Goal: Task Accomplishment & Management: Manage account settings

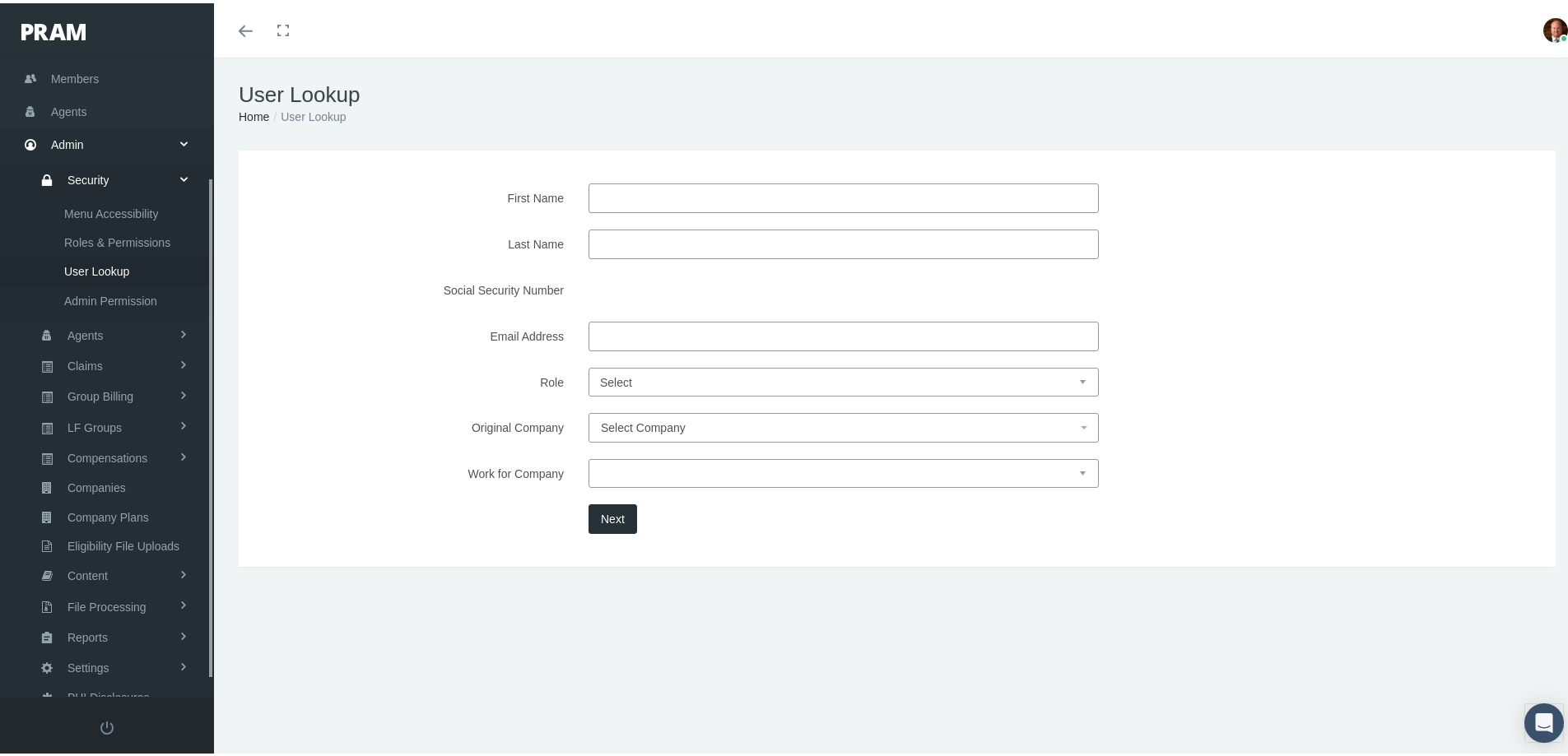
scroll to position [174, 0]
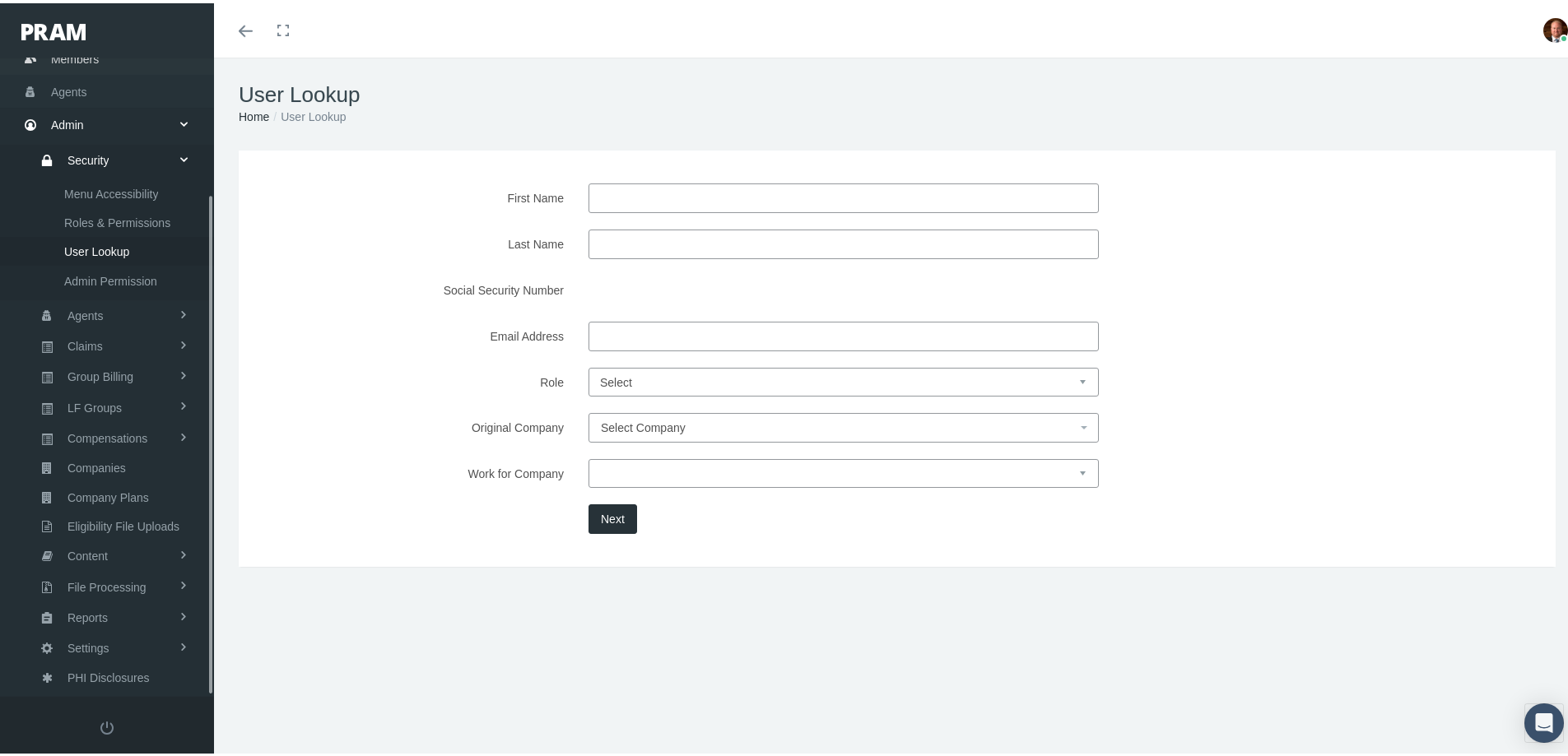
click at [72, 58] on span "Members" at bounding box center [74, 56] width 47 height 31
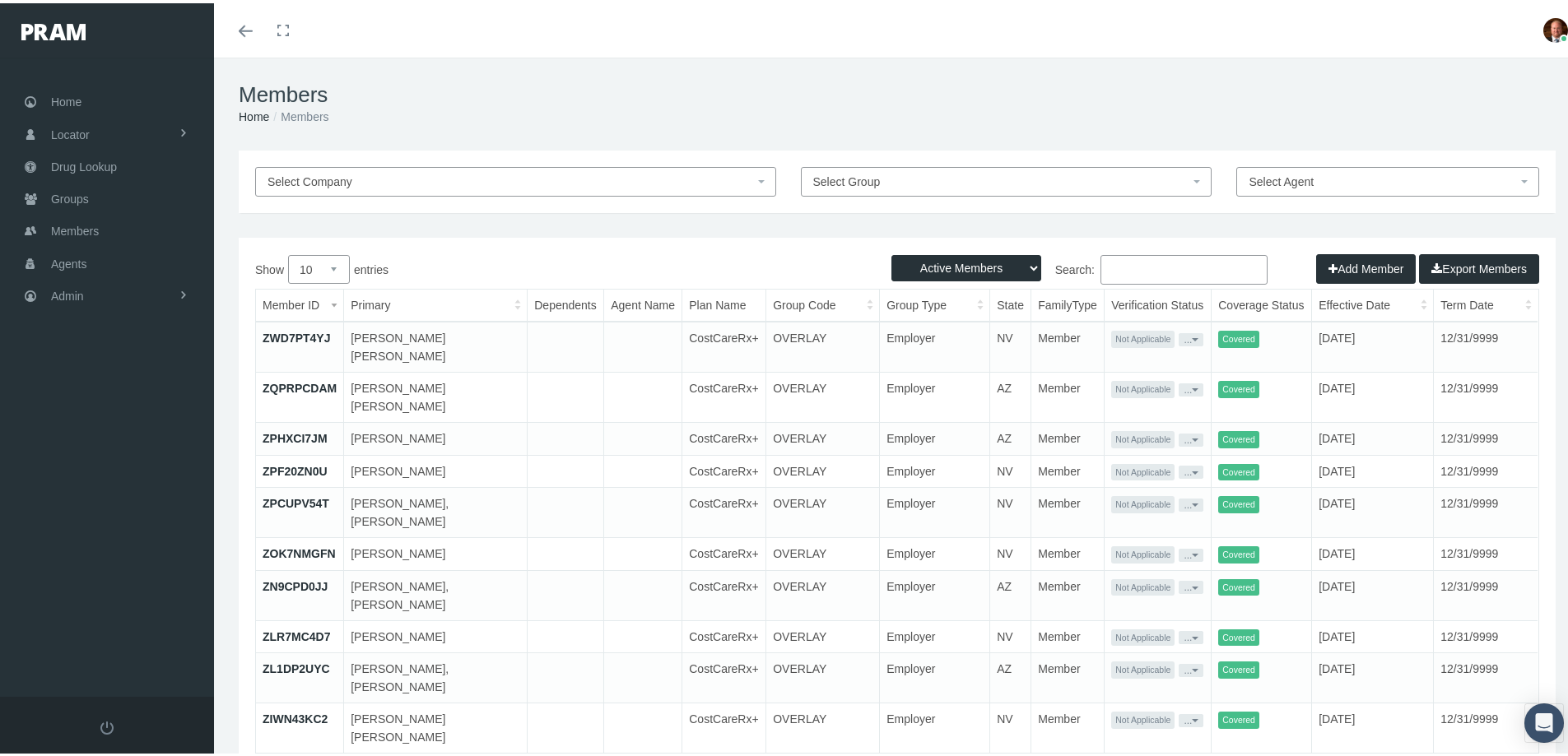
click at [1136, 266] on input "Search:" at bounding box center [1184, 266] width 167 height 29
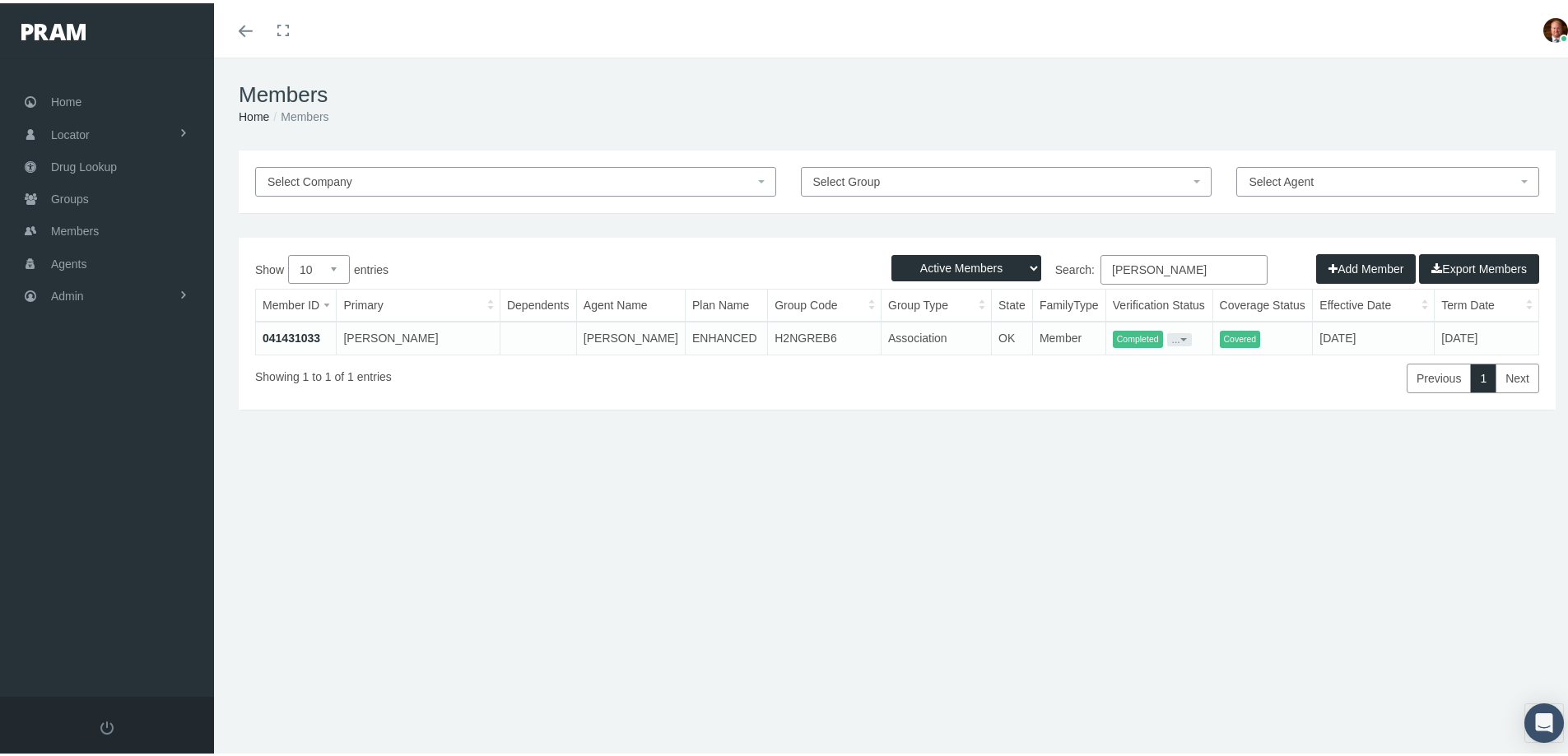
type input "wickham"
click at [288, 334] on link "041431033" at bounding box center [291, 334] width 58 height 13
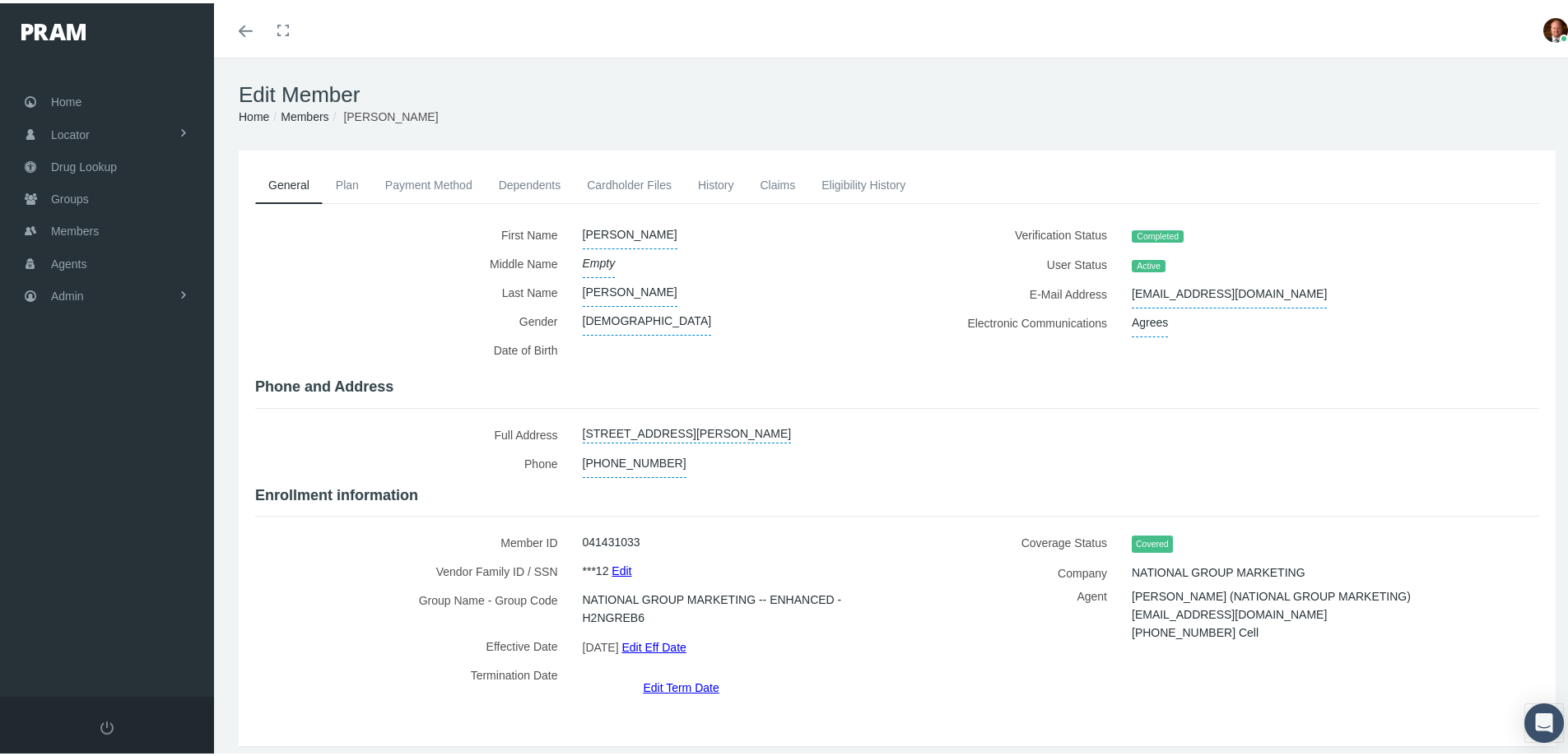
click at [780, 178] on link "Claims" at bounding box center [777, 182] width 62 height 36
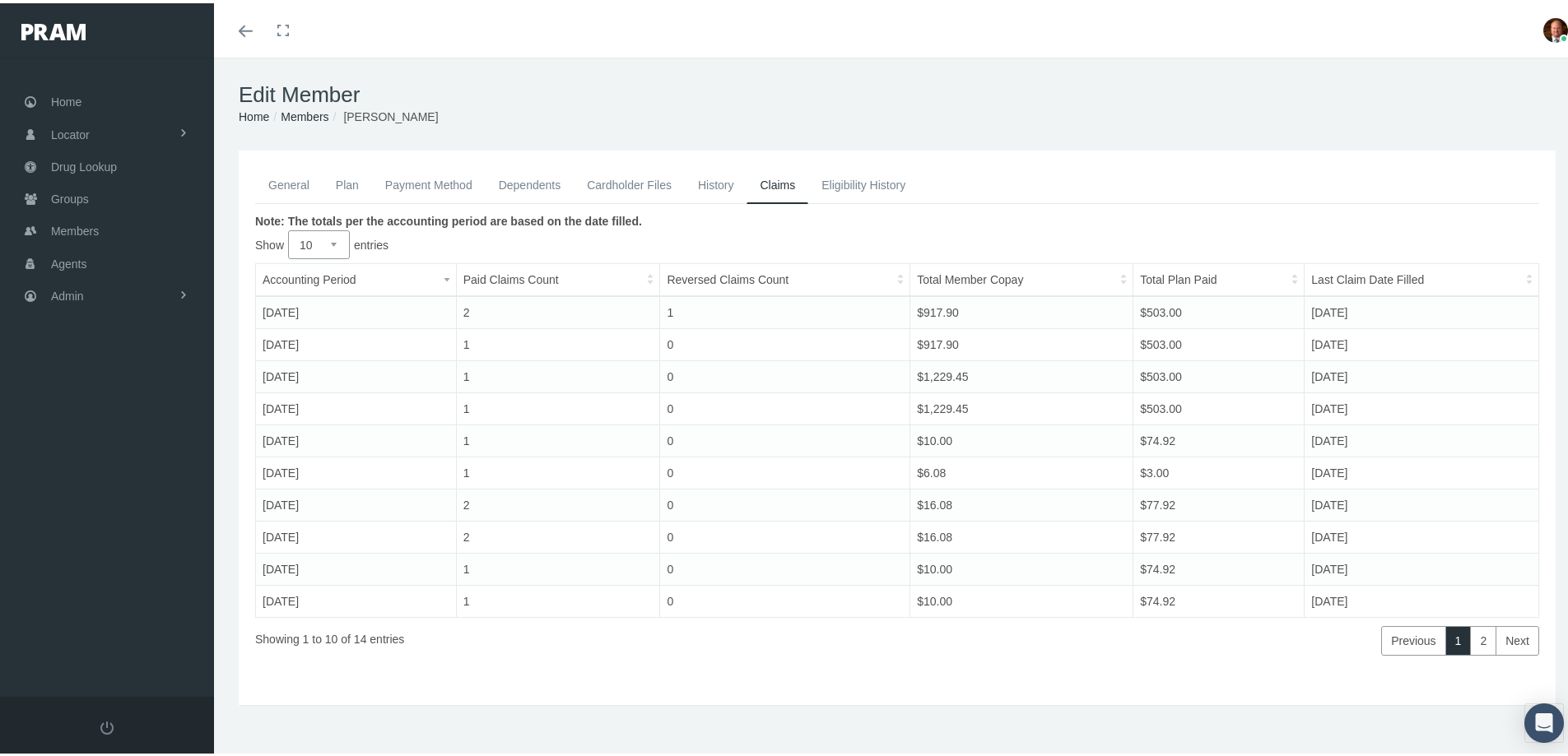
click at [285, 187] on link "General" at bounding box center [289, 182] width 67 height 36
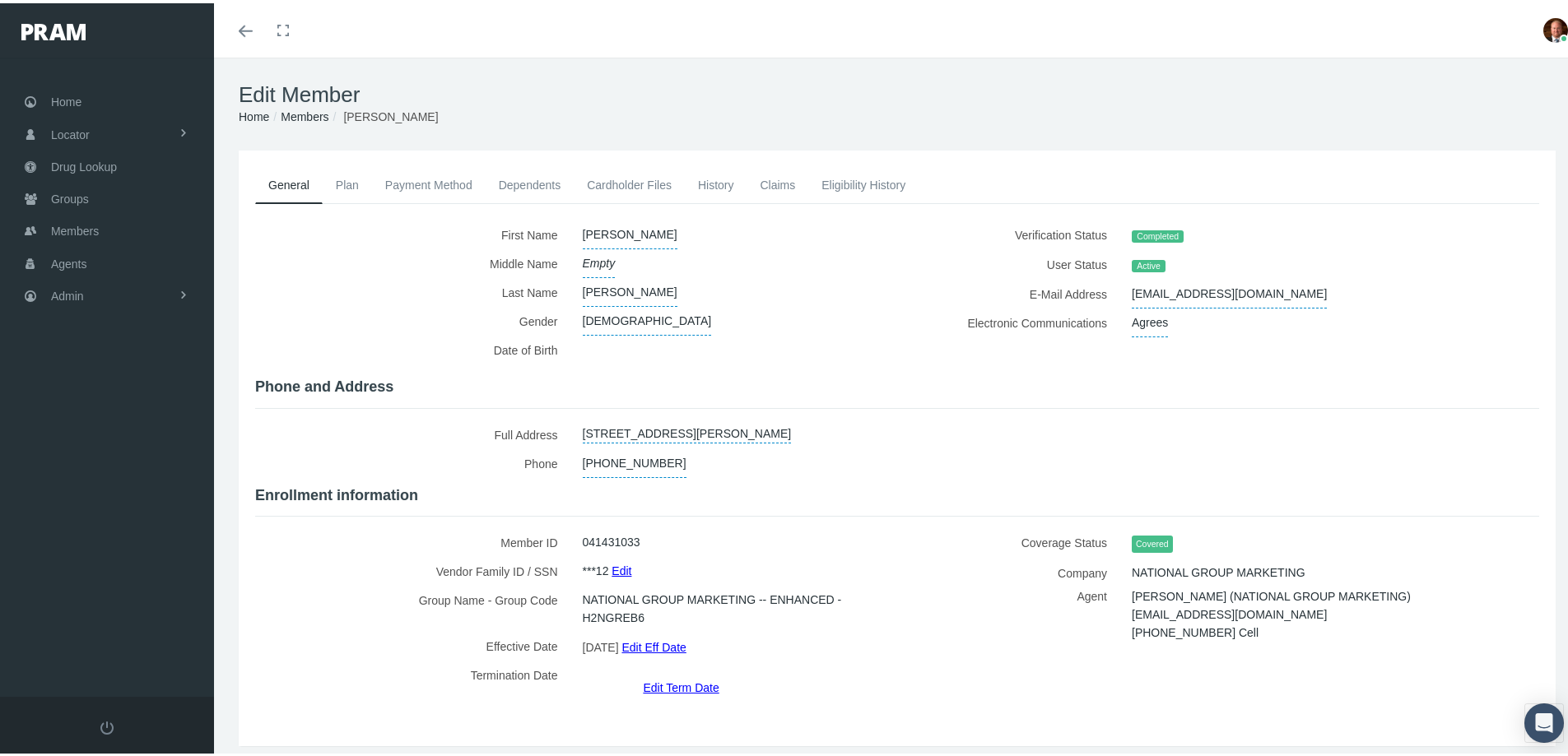
click at [668, 672] on link "Edit Term Date" at bounding box center [681, 684] width 76 height 24
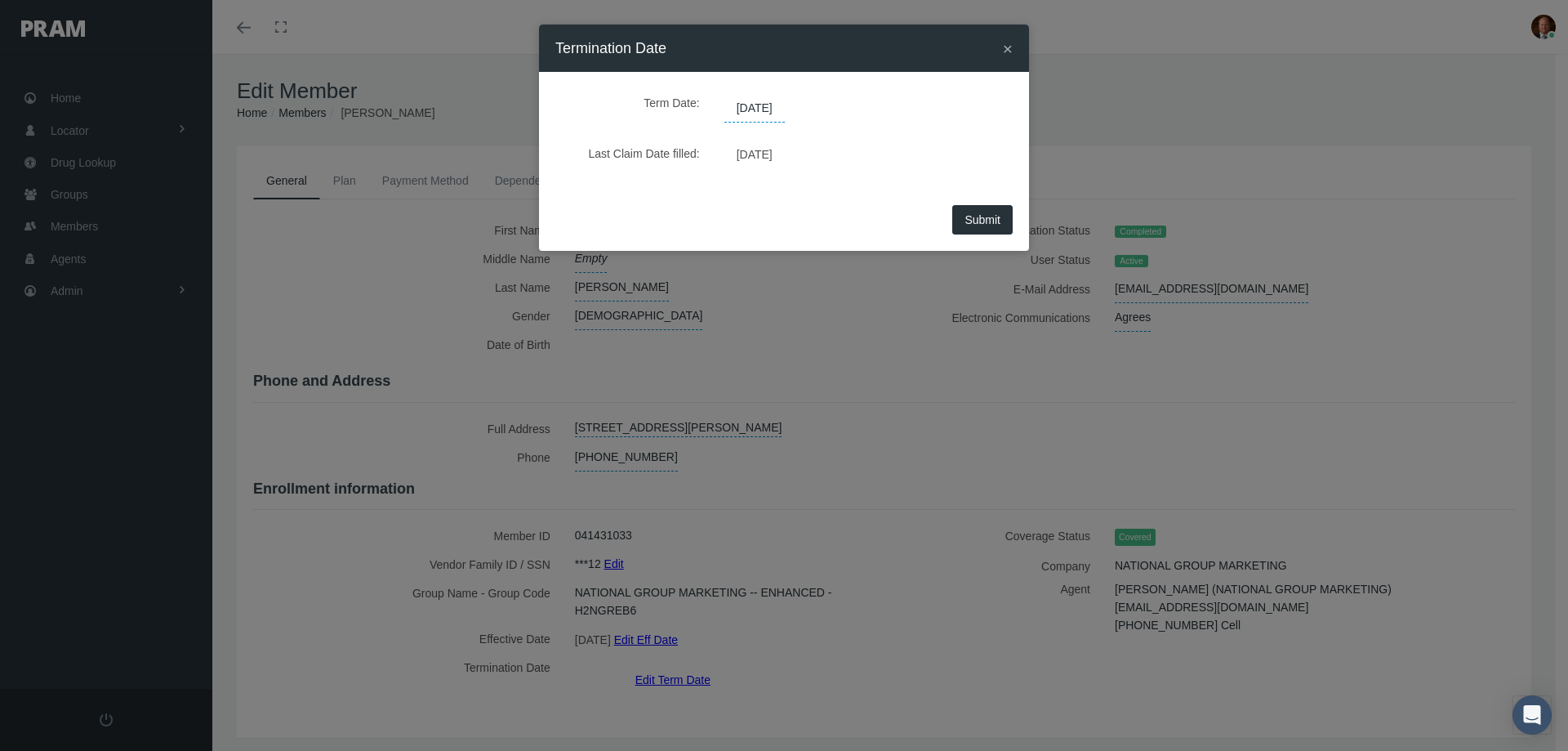
click at [785, 108] on span "12/31/2039" at bounding box center [754, 109] width 61 height 27
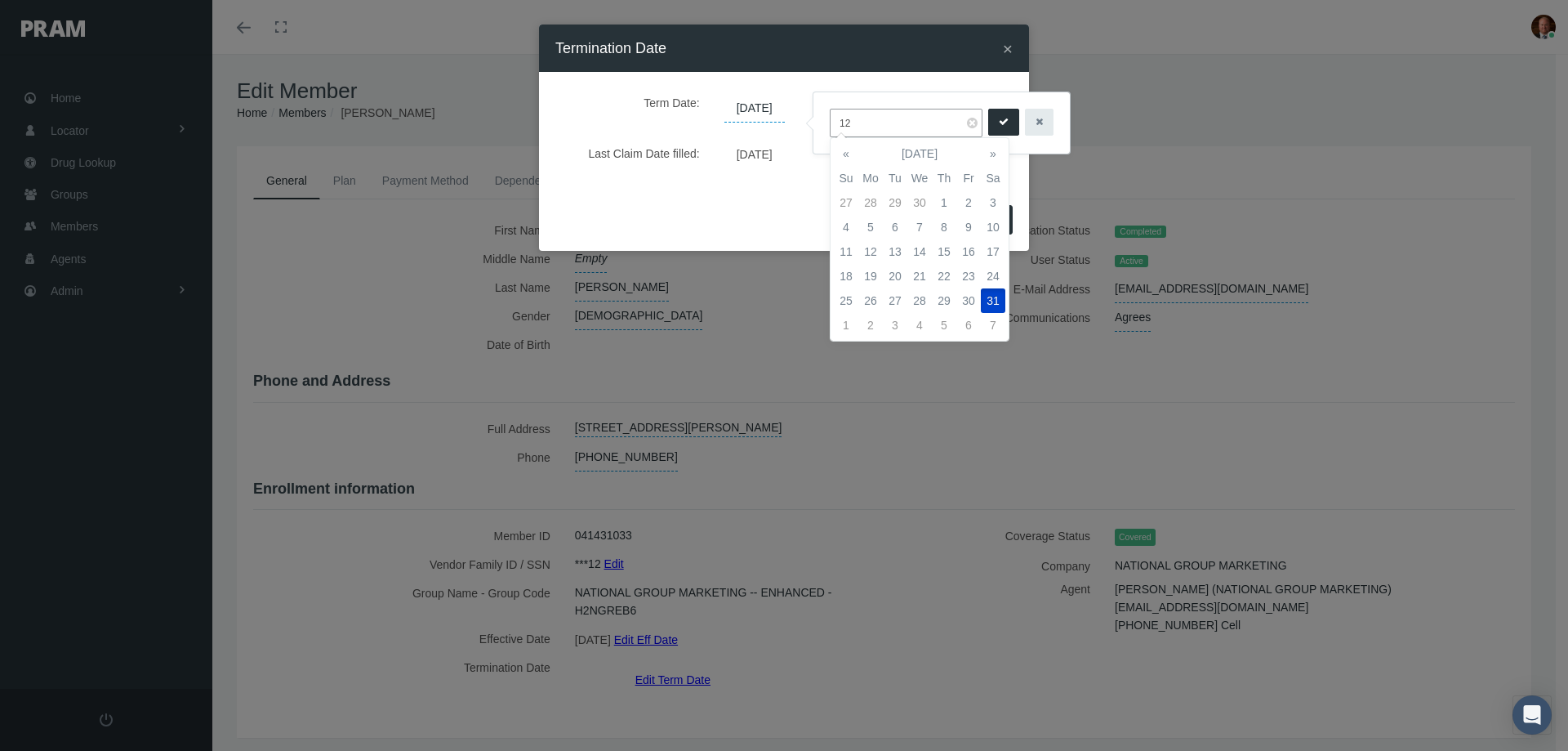
type input "1"
click at [895, 295] on td "30" at bounding box center [894, 300] width 25 height 25
type input "09/30/2025"
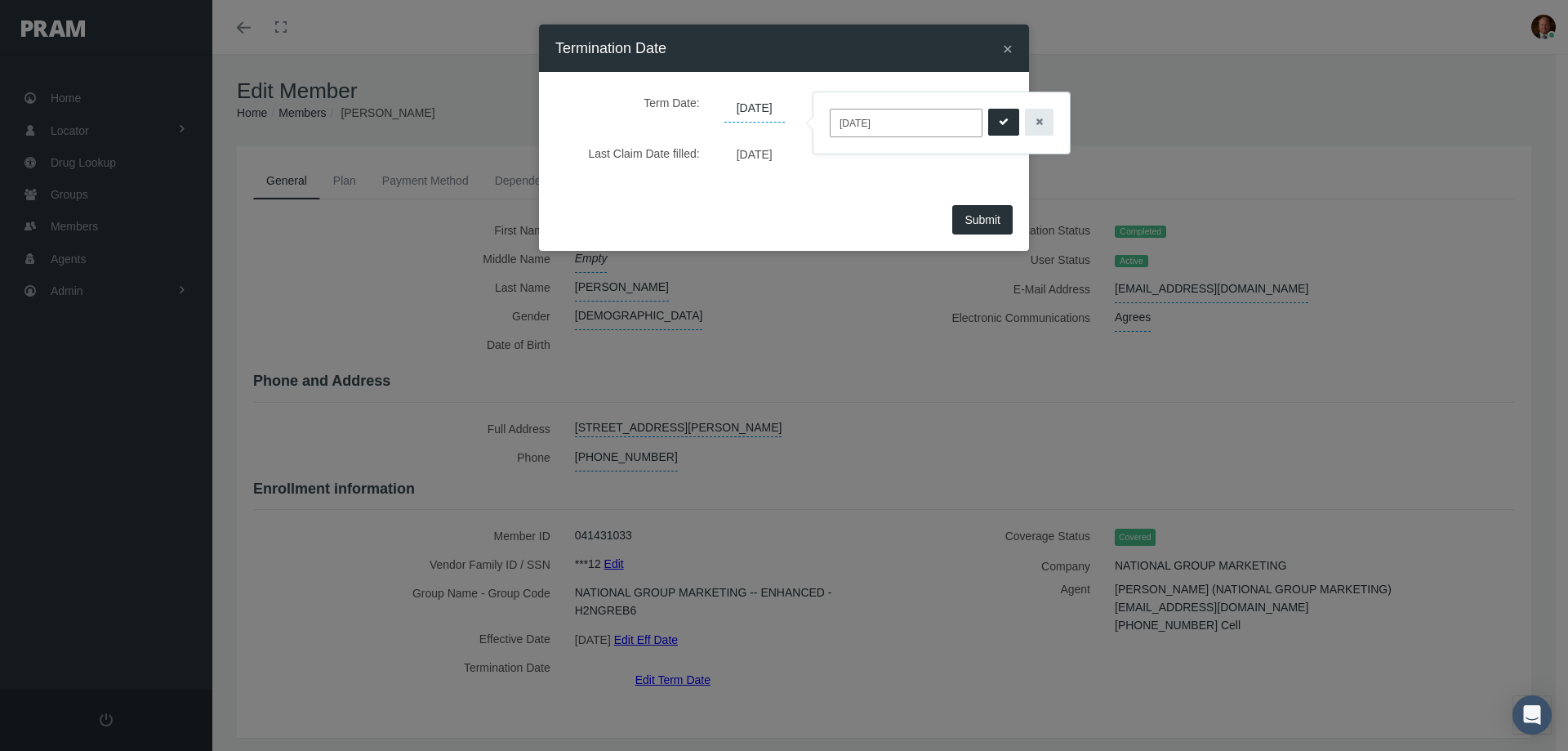
click at [991, 122] on button "submit" at bounding box center [1004, 122] width 31 height 27
click at [980, 222] on span "Submit" at bounding box center [982, 219] width 36 height 13
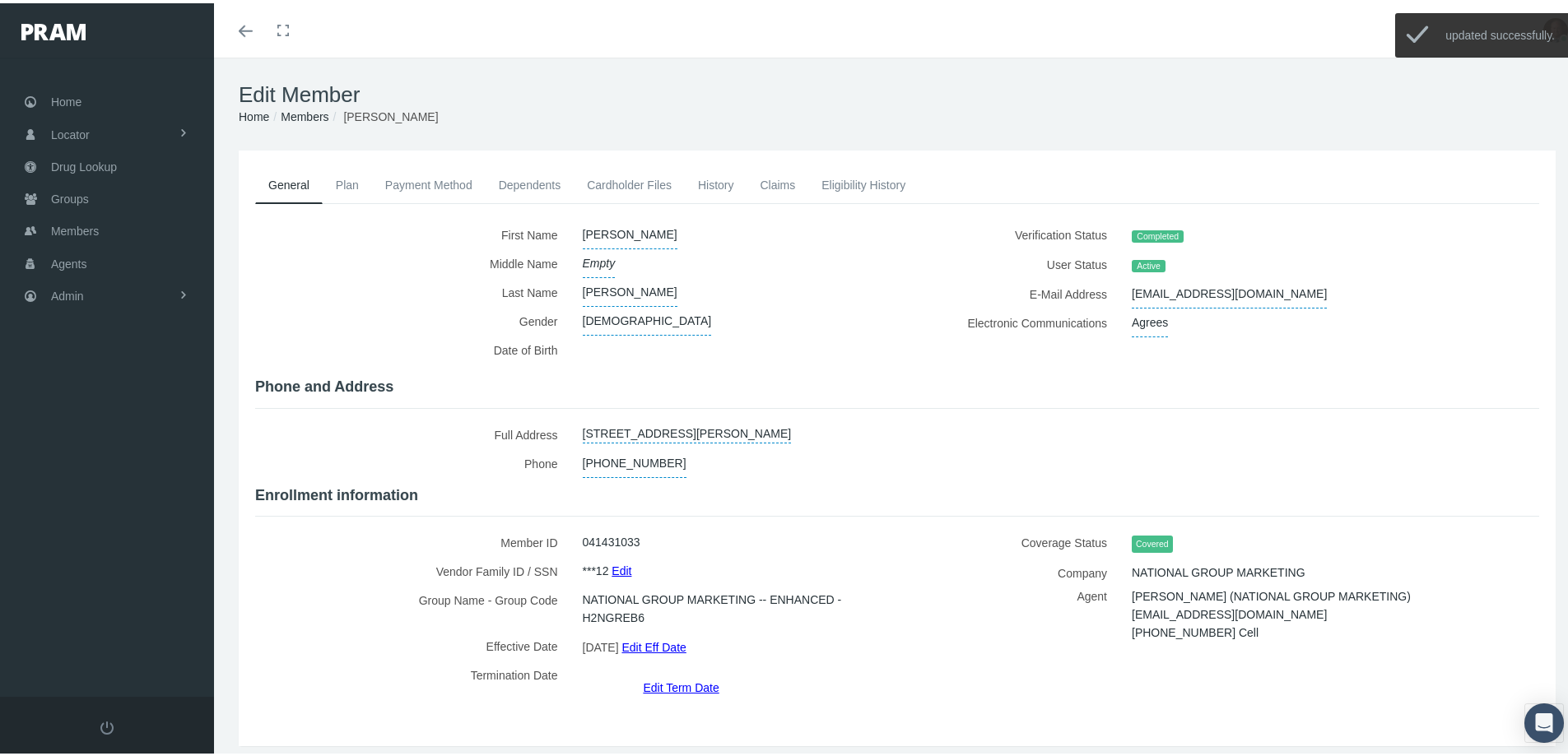
click at [721, 180] on link "History" at bounding box center [716, 182] width 63 height 36
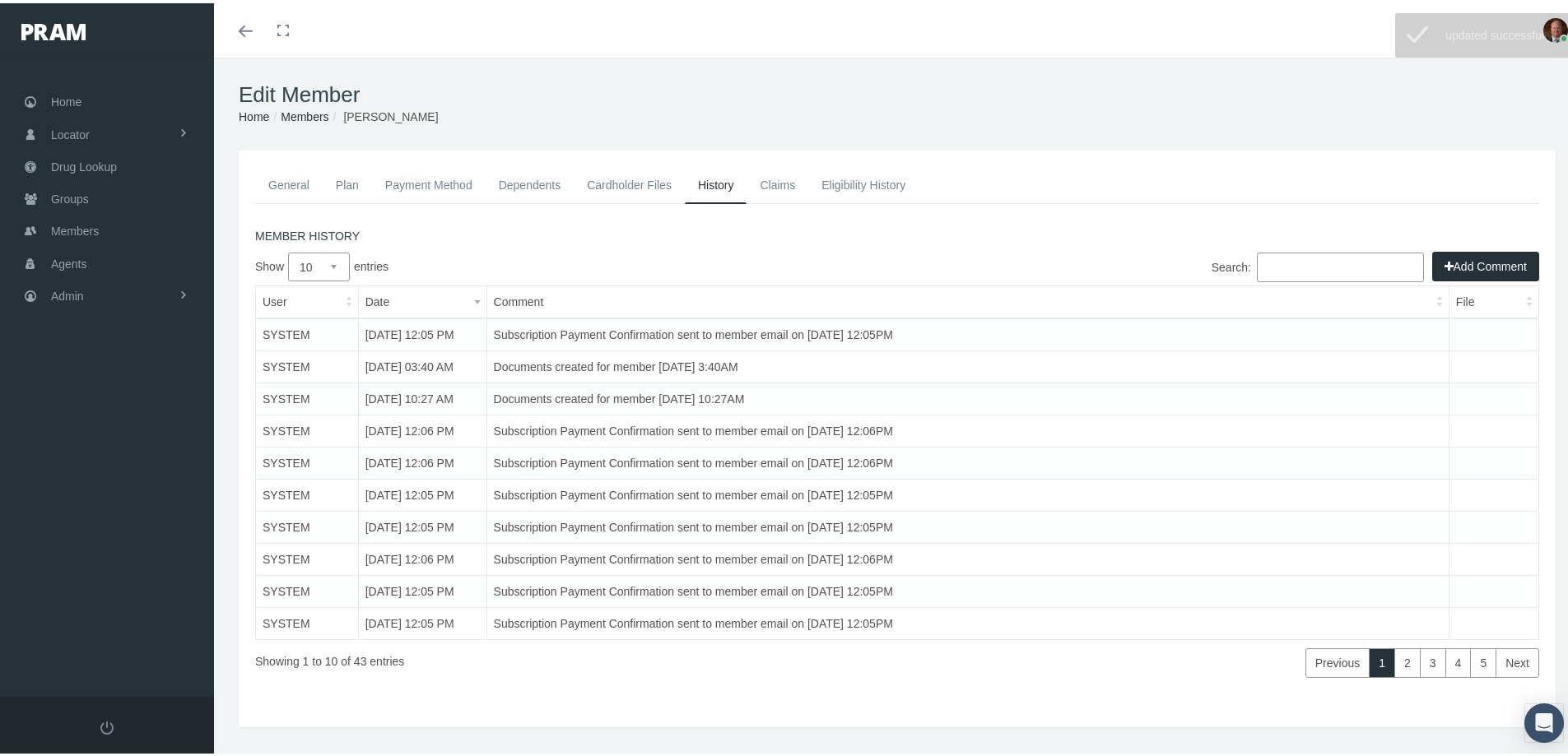
click at [1469, 266] on button "Add Comment" at bounding box center [1485, 263] width 107 height 29
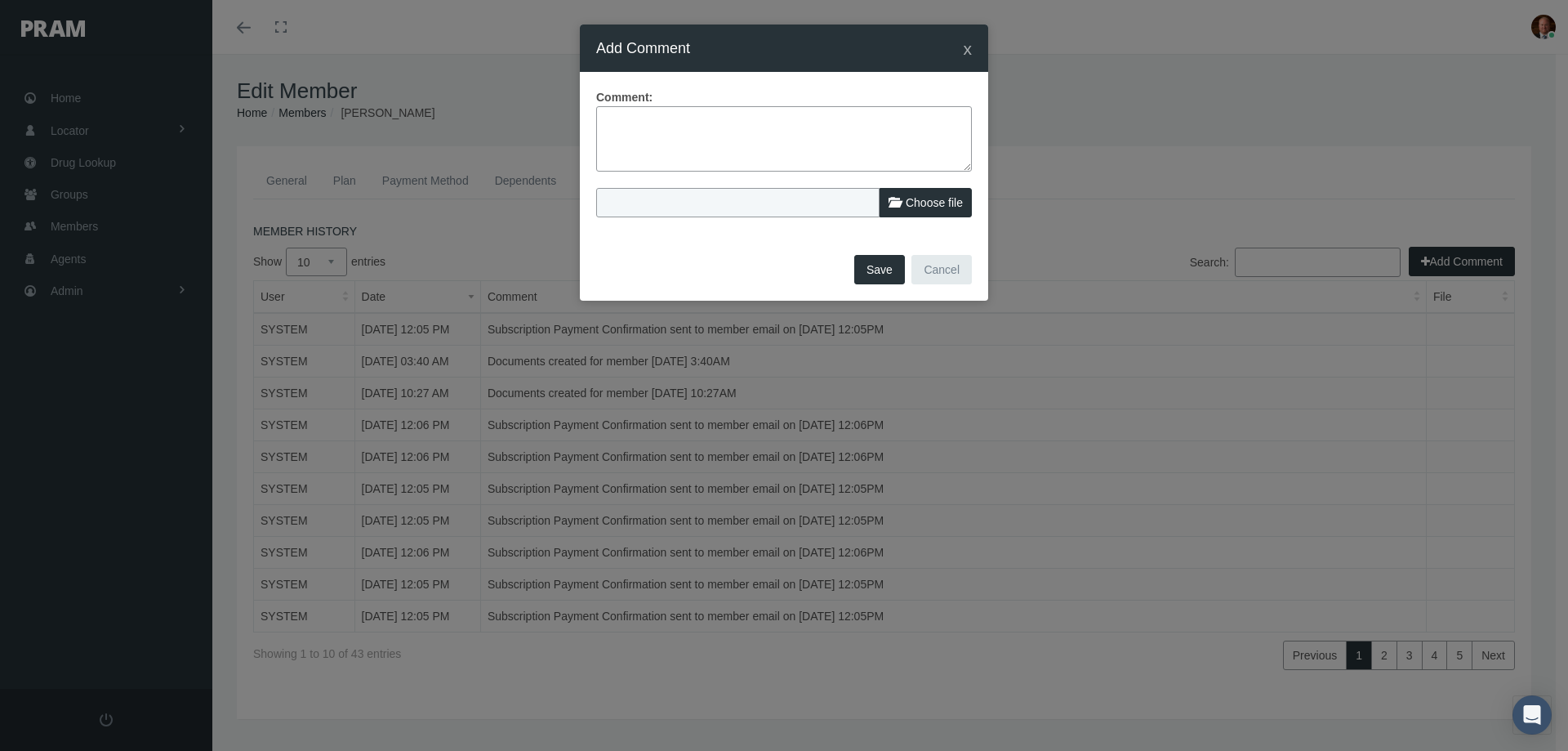
click at [752, 135] on textarea at bounding box center [783, 139] width 375 height 65
type textarea "Members husband reached out to cancel. No refund is due."
click at [917, 210] on span "Choose file" at bounding box center [934, 202] width 57 height 13
click at [812, 210] on input "Choose file" at bounding box center [704, 199] width 216 height 23
type input "C:\fakepath\Brenda Wickham - Request to cancel form 9-23-2025.pdf"
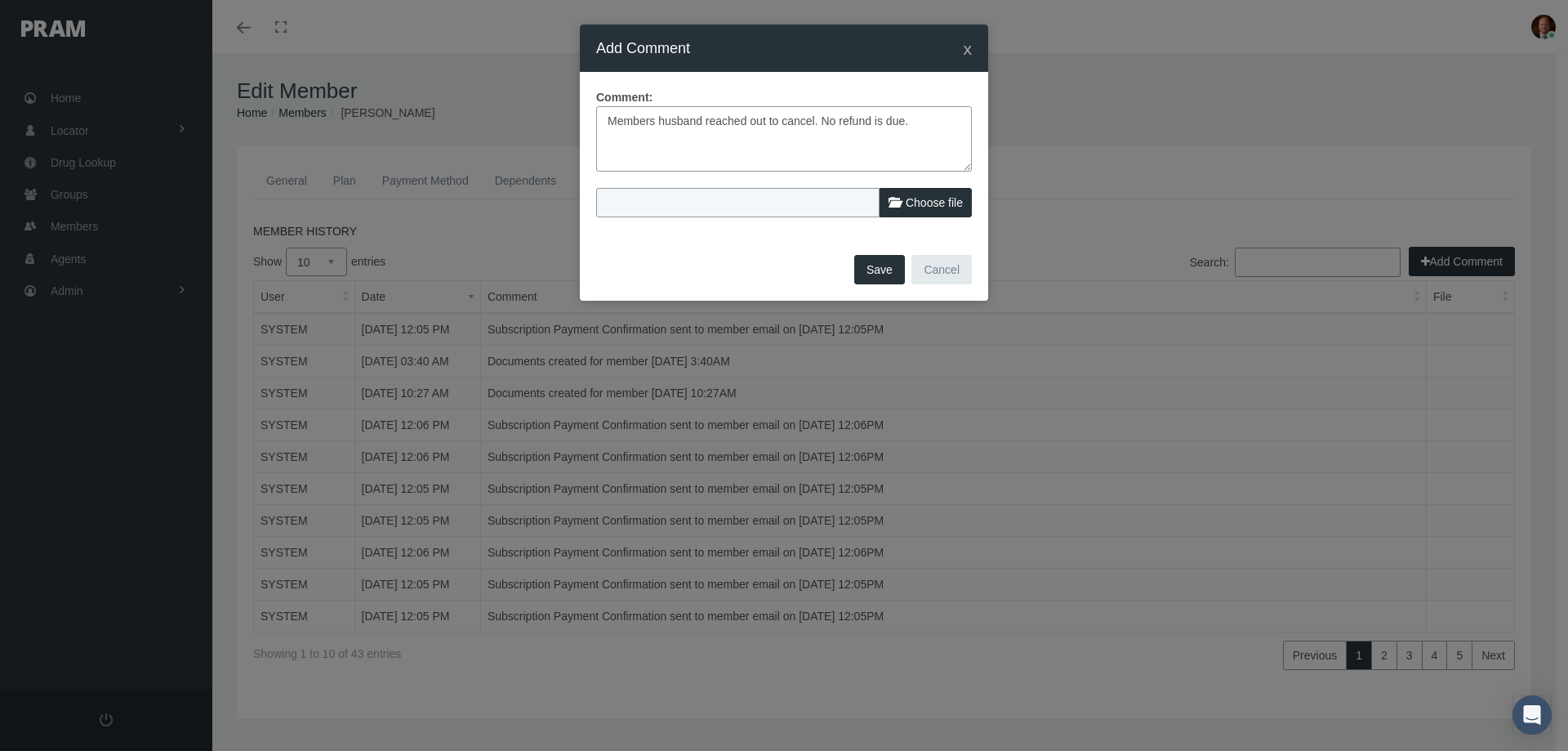
type input "Brenda Wickham - Request to cancel form 9-23-2025.pdf"
click at [915, 117] on textarea "Members husband reached out to cancel. No refund is due." at bounding box center [783, 139] width 375 height 65
type textarea "Members husband reached out to cancel. No refund is due. They put request to te…"
click at [869, 270] on button "Save" at bounding box center [879, 269] width 50 height 29
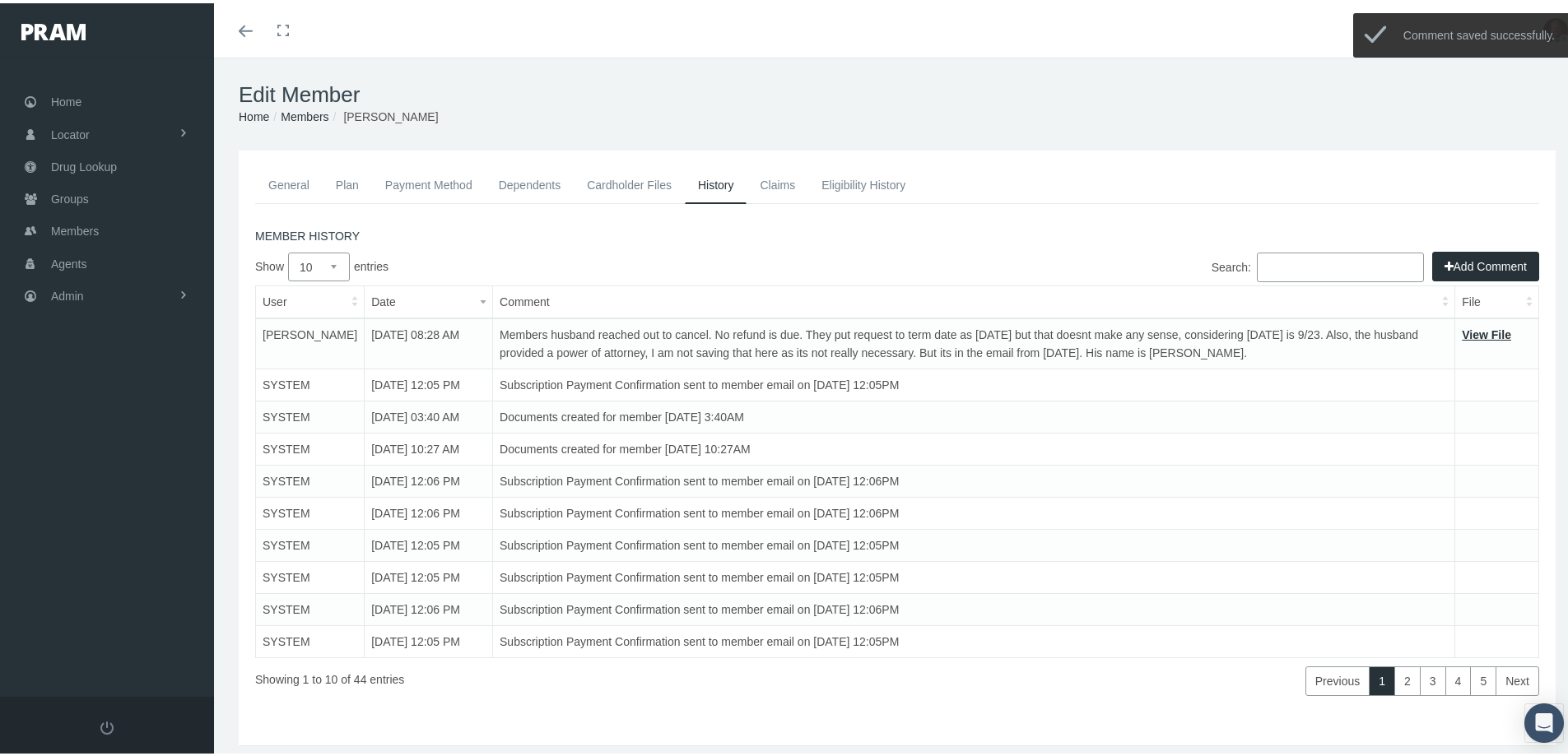
click at [432, 189] on link "Payment Method" at bounding box center [429, 182] width 114 height 36
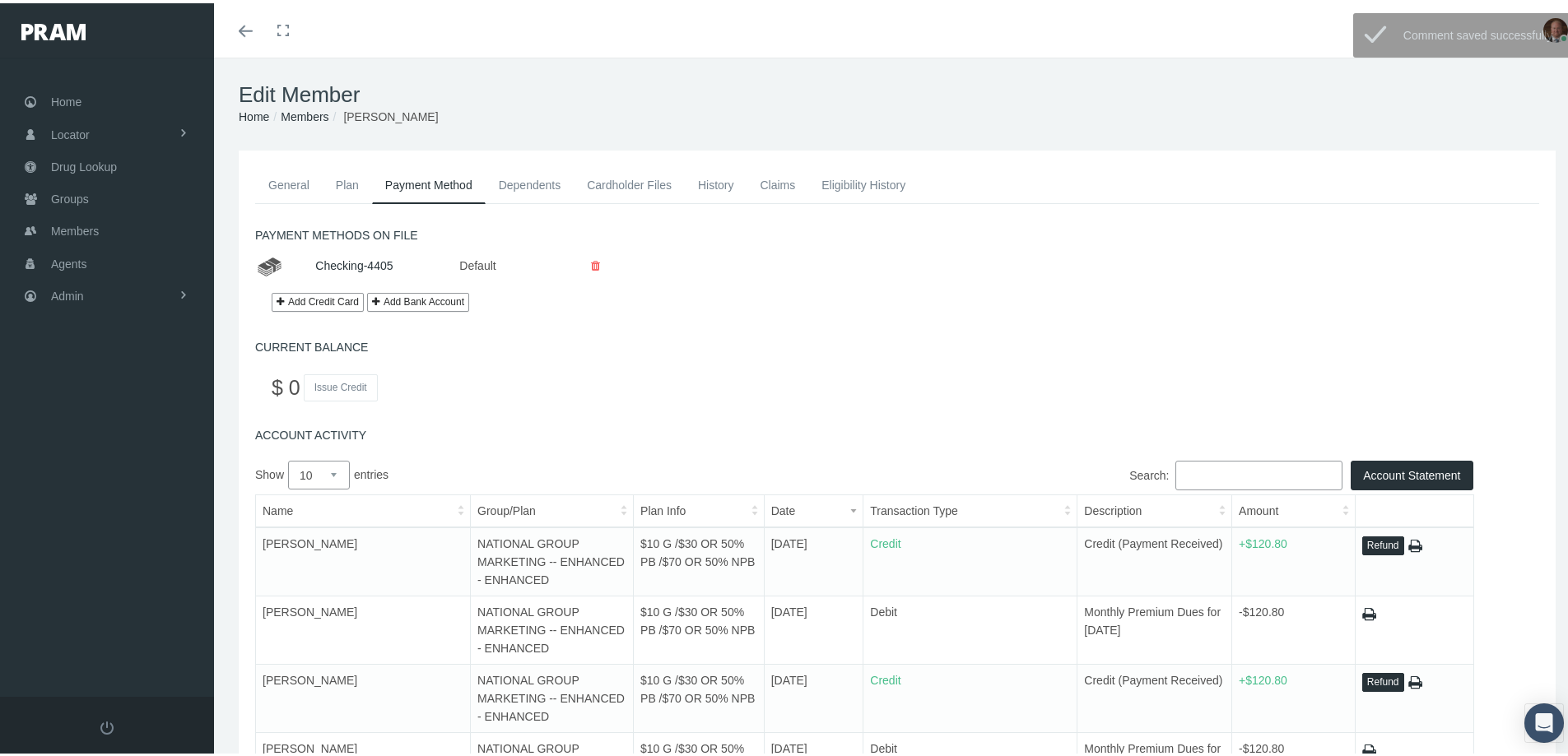
click at [286, 183] on link "General" at bounding box center [289, 182] width 67 height 36
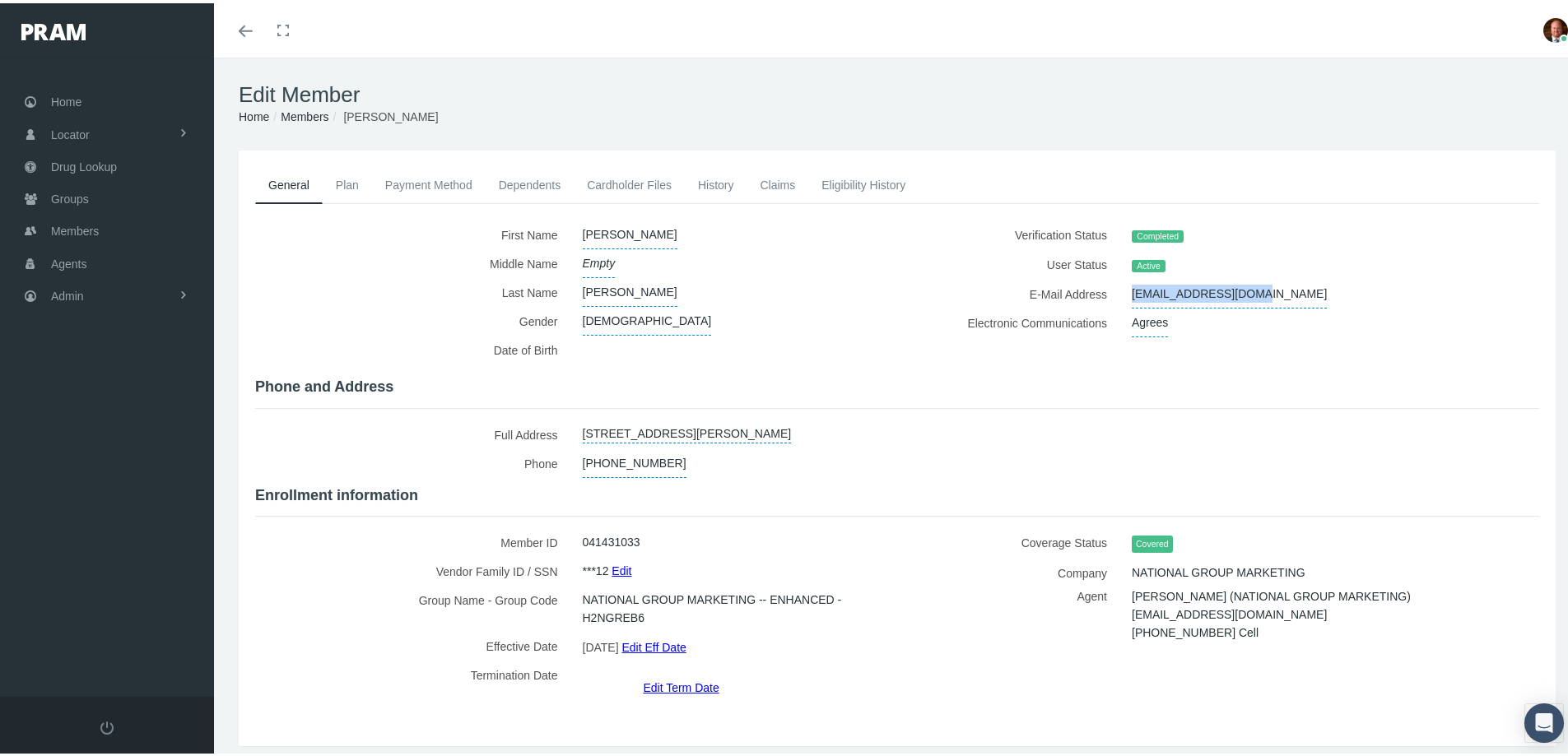
drag, startPoint x: 1121, startPoint y: 290, endPoint x: 1261, endPoint y: 283, distance: 140.2
click at [1261, 283] on div "wedgewickham@mac.com" at bounding box center [1303, 290] width 367 height 28
copy span "wedgewickham@mac.com"
drag, startPoint x: 1117, startPoint y: 602, endPoint x: 1272, endPoint y: 610, distance: 155.2
click at [1272, 610] on div "Rachael Migl (NATIONAL GROUP MARKETING) rachael@rlmhealthplans.com 405-626-5879…" at bounding box center [1303, 620] width 367 height 72
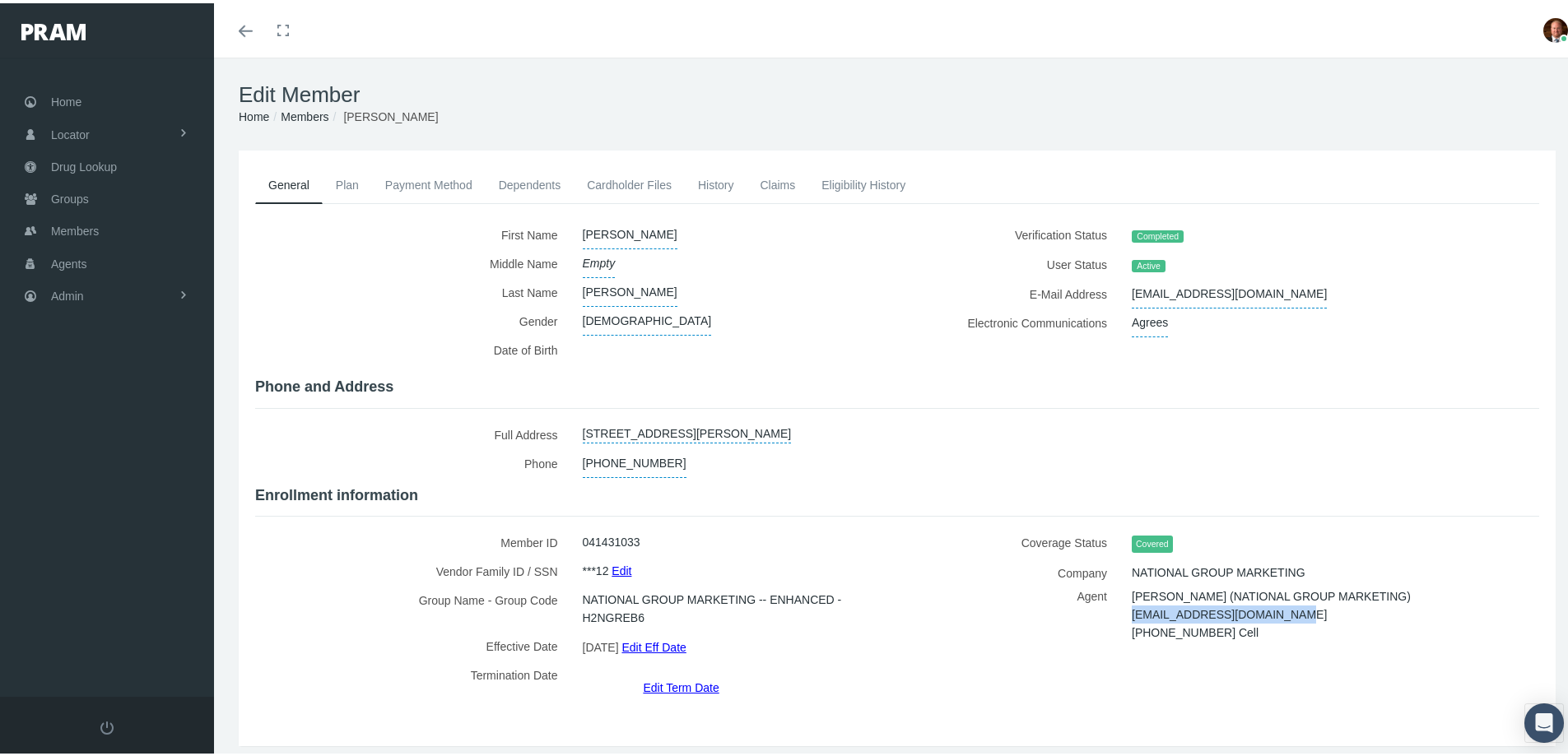
copy span "rachael@rlmhealthplans.com"
click at [59, 94] on span "Home" at bounding box center [65, 98] width 30 height 31
